Goal: Navigation & Orientation: Find specific page/section

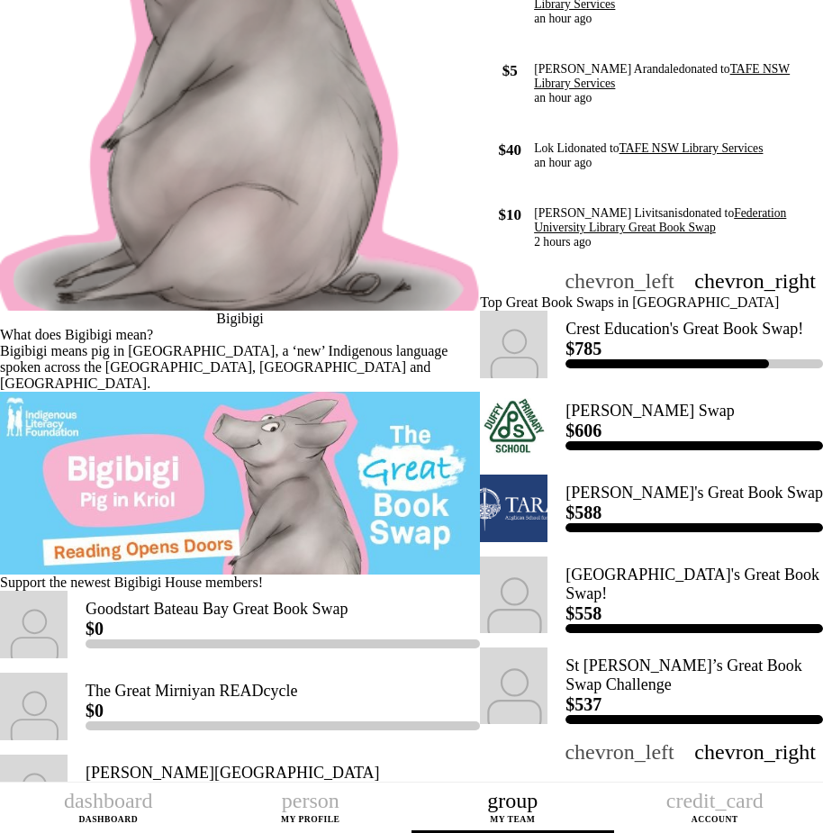
scroll to position [360, 0]
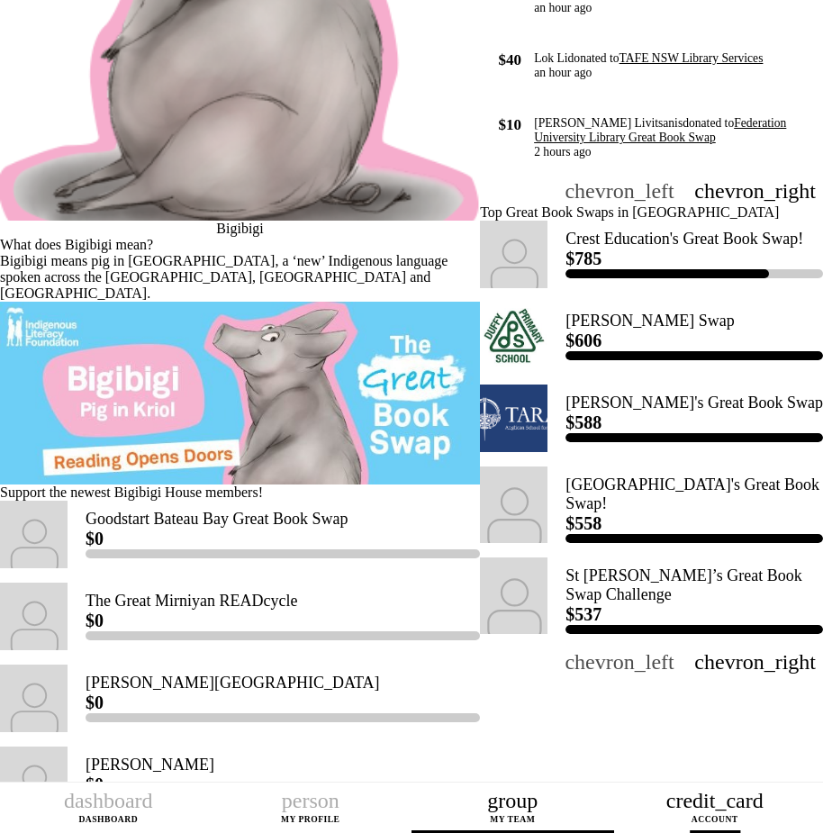
click at [721, 803] on icon "credit_card" at bounding box center [714, 801] width 97 height 22
